Goal: Task Accomplishment & Management: Manage account settings

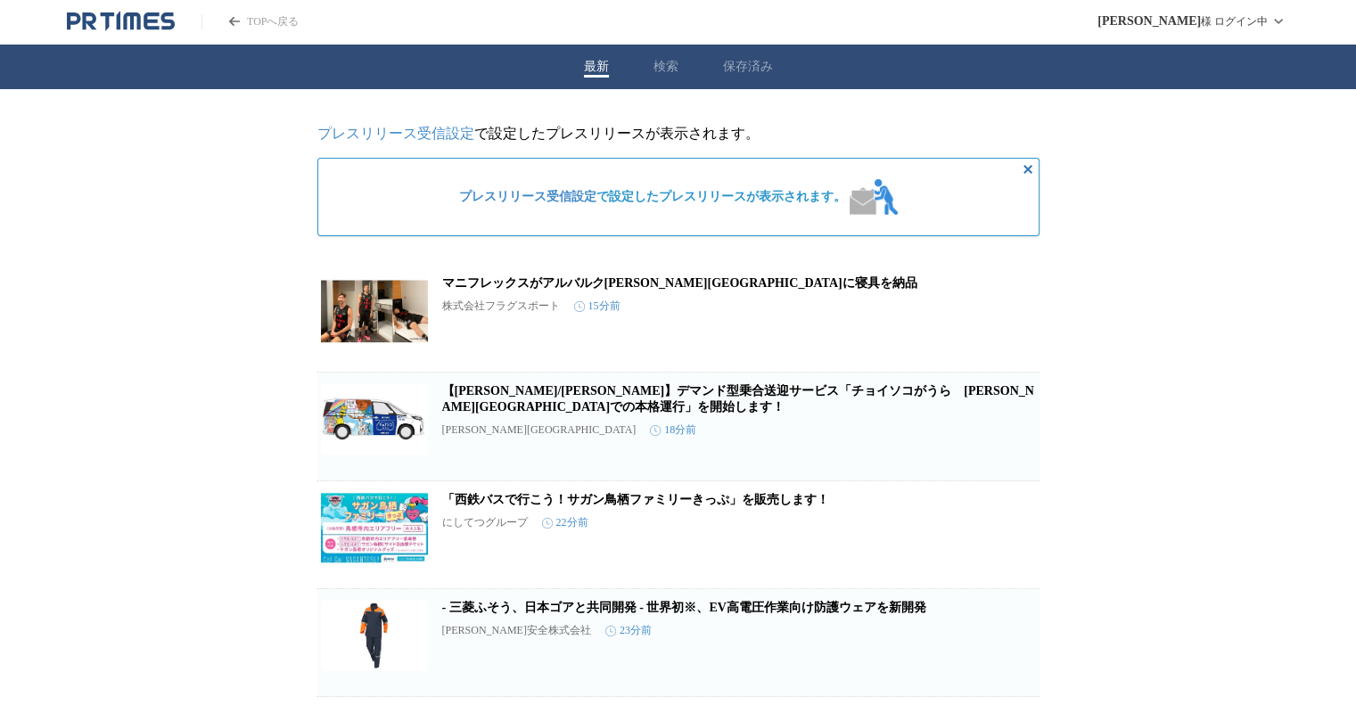
click at [539, 290] on link "マニフレックスがアルバルク[PERSON_NAME][GEOGRAPHIC_DATA]に寝具を納品" at bounding box center [679, 282] width 475 height 13
click at [402, 135] on link "プレスリリース受信設定" at bounding box center [395, 133] width 157 height 15
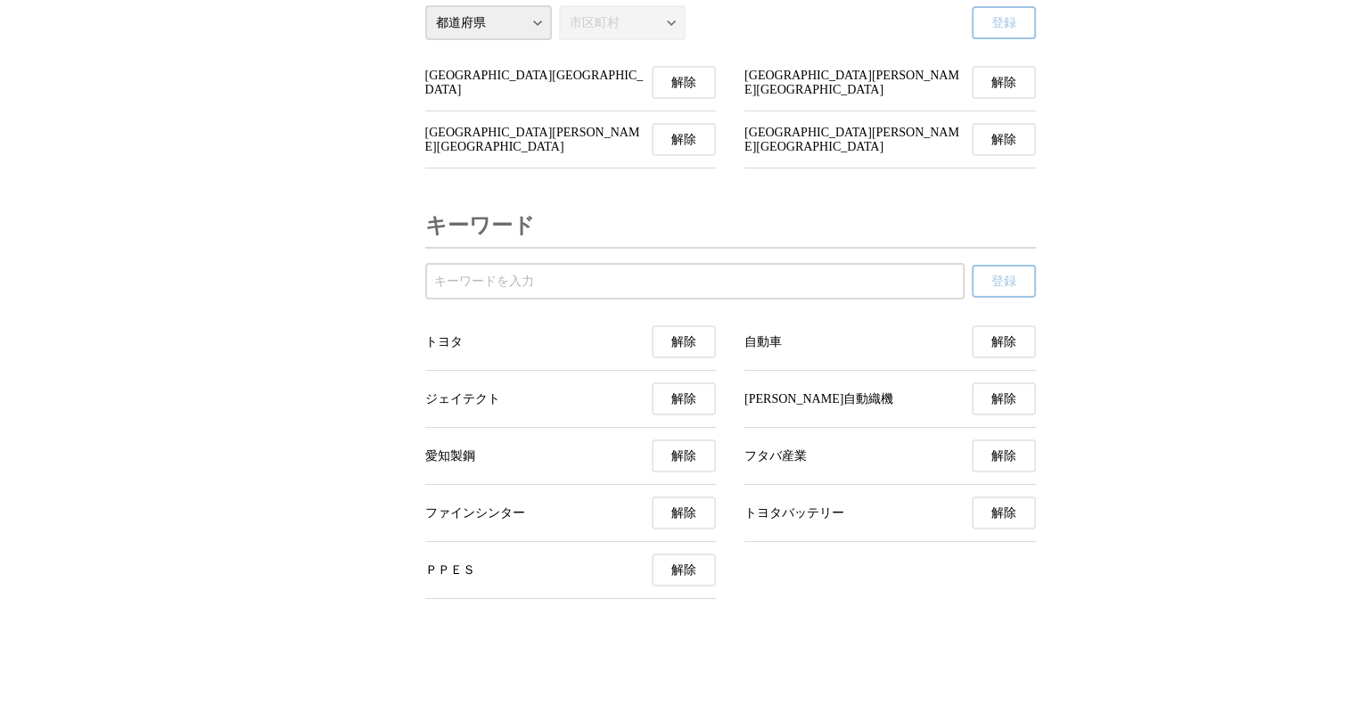
scroll to position [6333, 0]
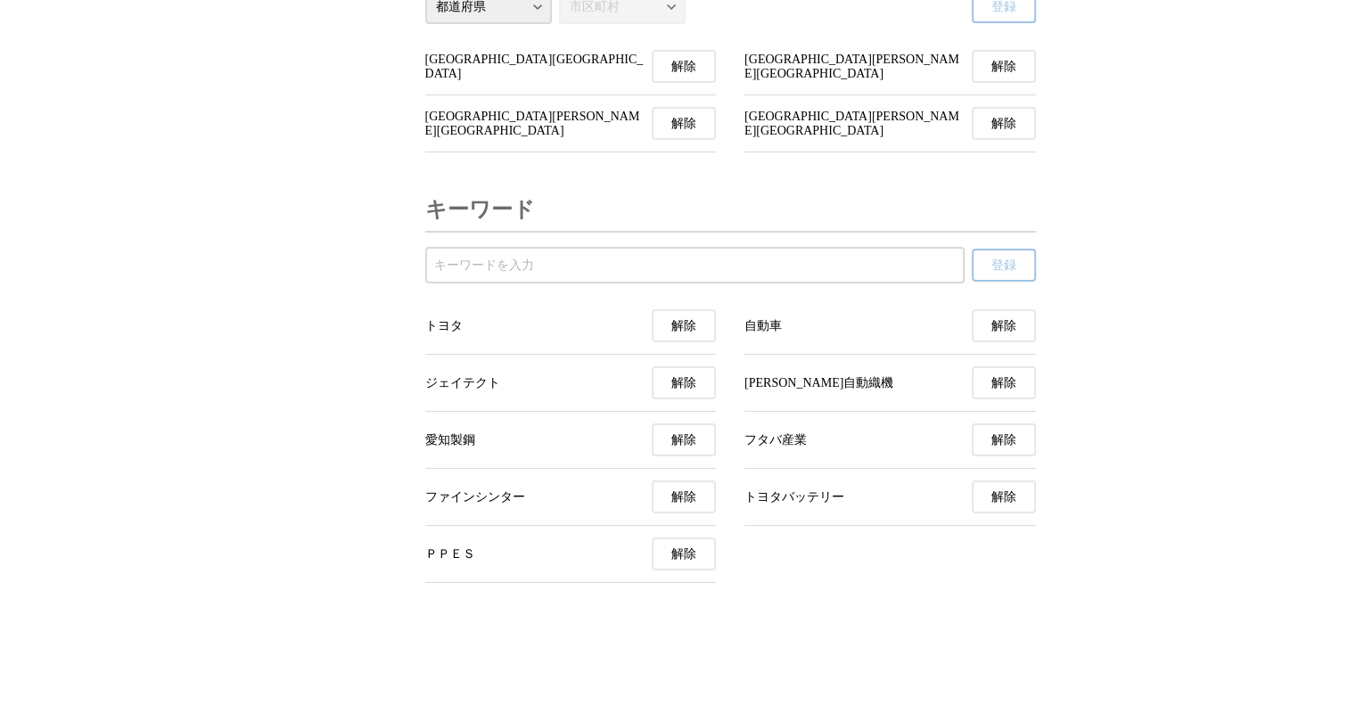
click at [691, 75] on span "解除" at bounding box center [683, 67] width 25 height 16
click at [977, 83] on button "解除" at bounding box center [1004, 66] width 64 height 33
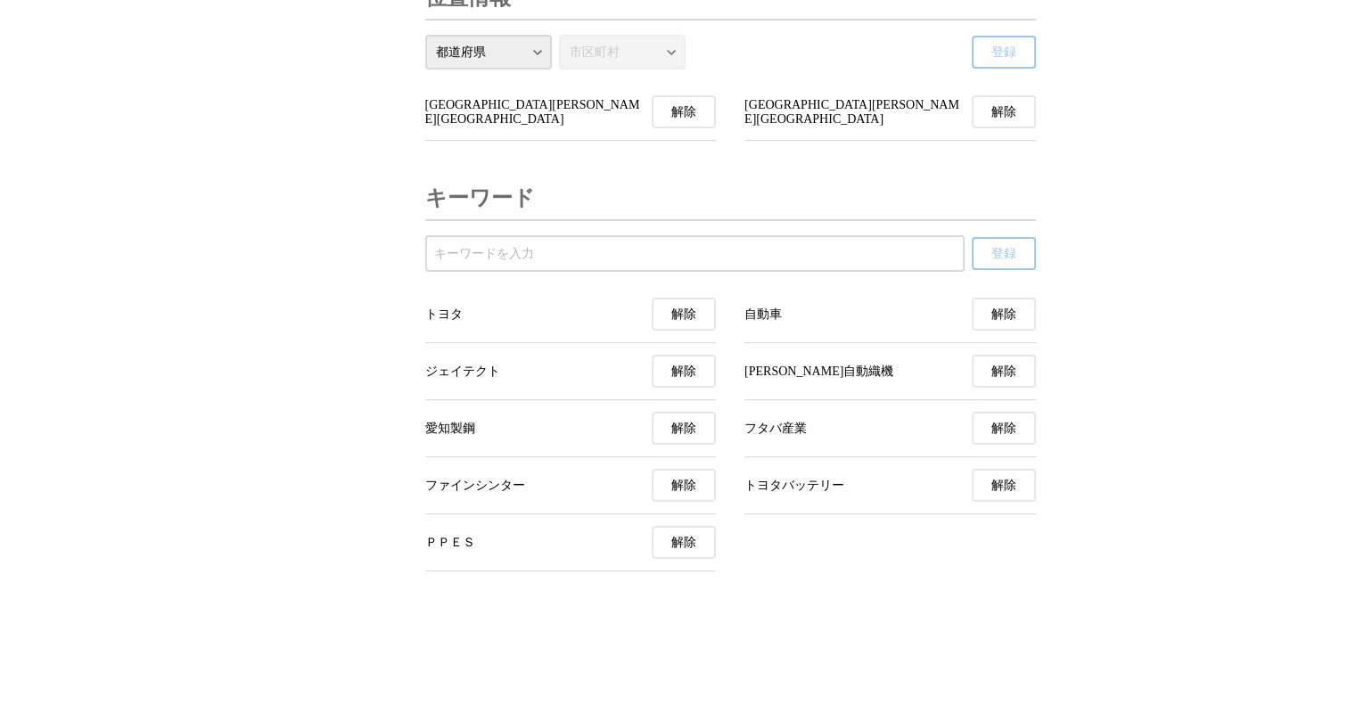
click at [977, 128] on button "解除" at bounding box center [1004, 111] width 64 height 33
click at [701, 128] on button "解除" at bounding box center [684, 111] width 64 height 33
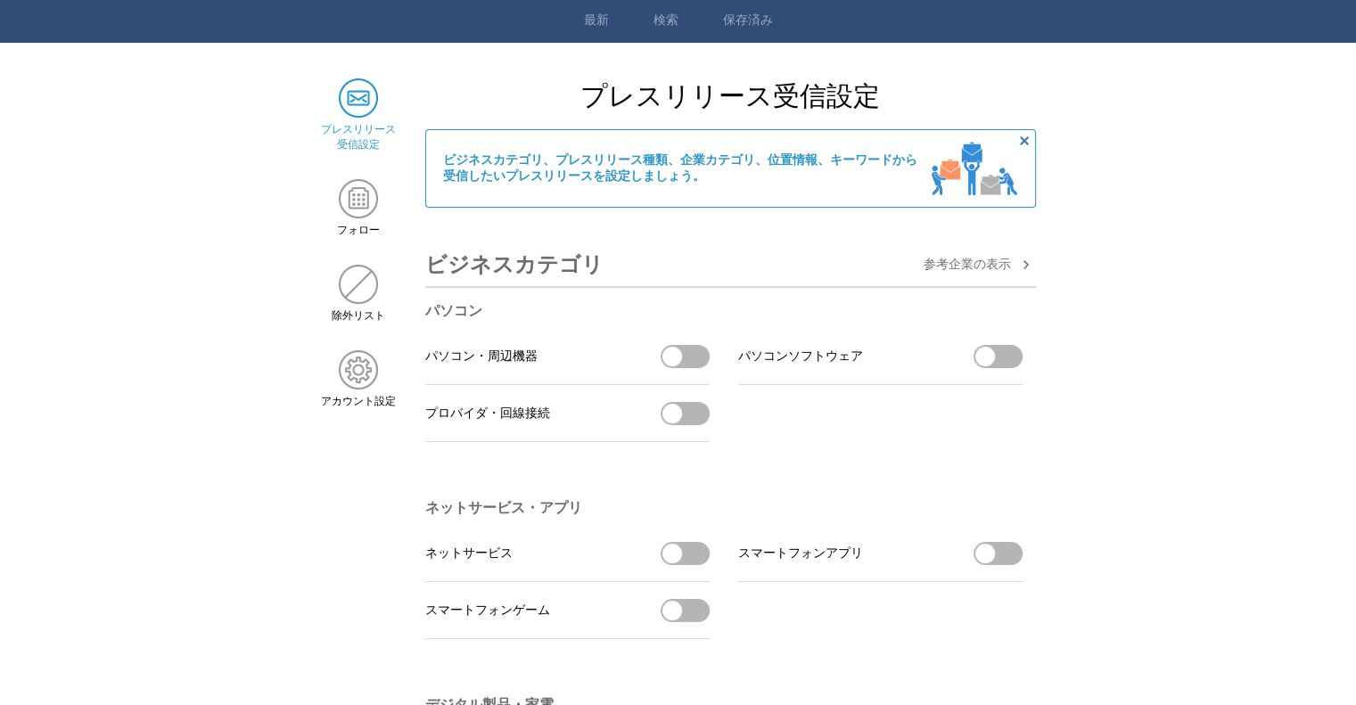
scroll to position [0, 0]
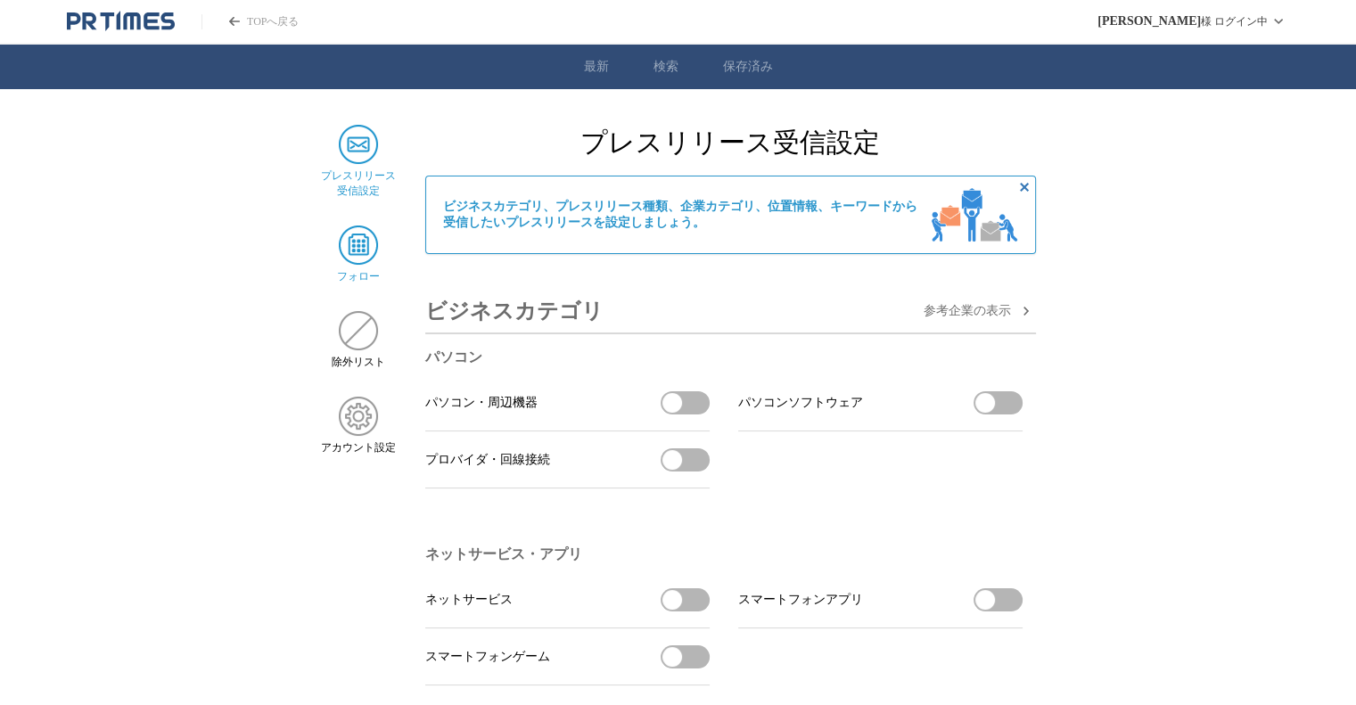
click at [367, 242] on img at bounding box center [358, 245] width 39 height 39
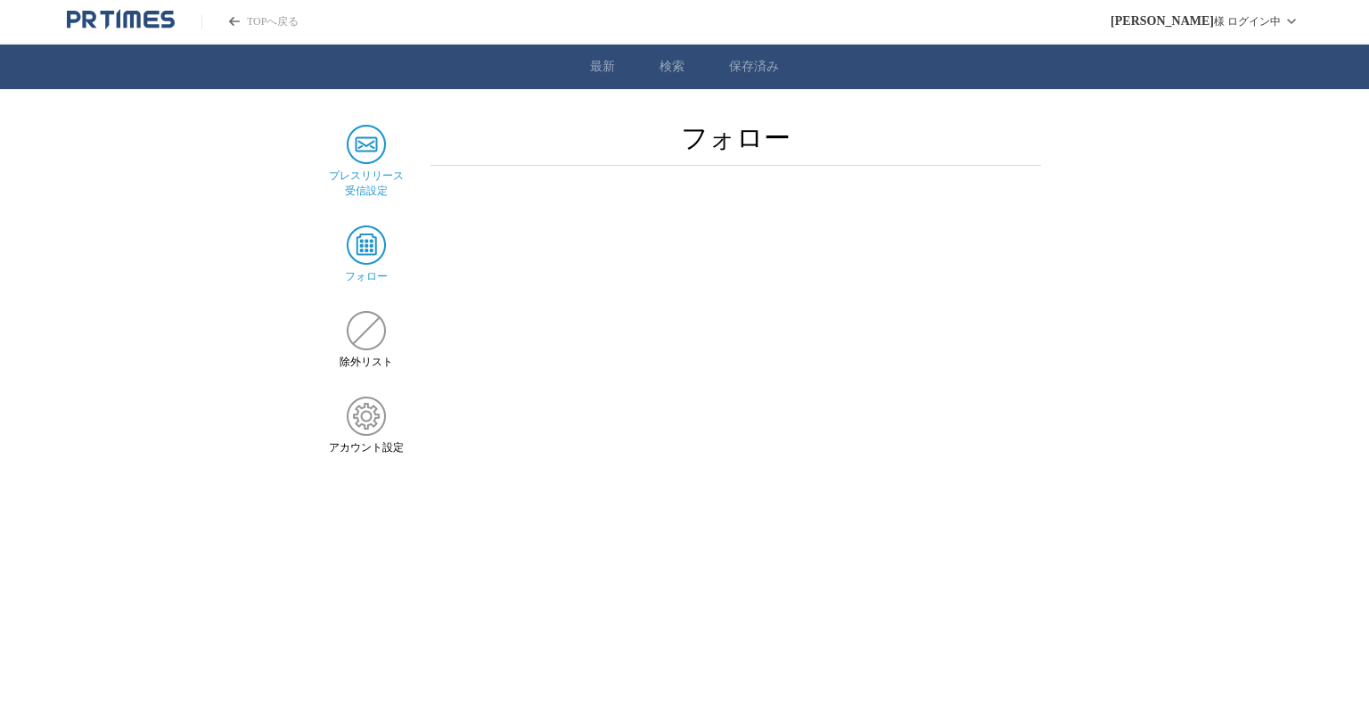
click at [356, 156] on img at bounding box center [366, 144] width 39 height 39
